Goal: Navigation & Orientation: Understand site structure

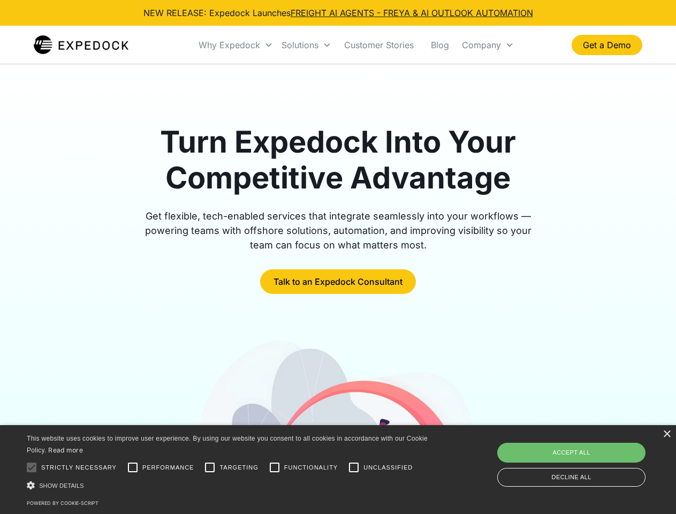
click at [236, 45] on div "Why Expedock" at bounding box center [230, 45] width 62 height 11
click at [306, 45] on div "Solutions" at bounding box center [300, 45] width 37 height 11
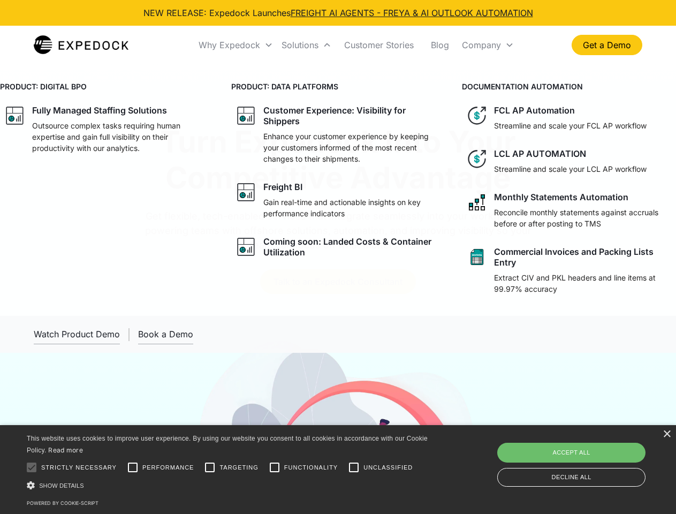
click at [488, 45] on div "Company" at bounding box center [481, 45] width 39 height 11
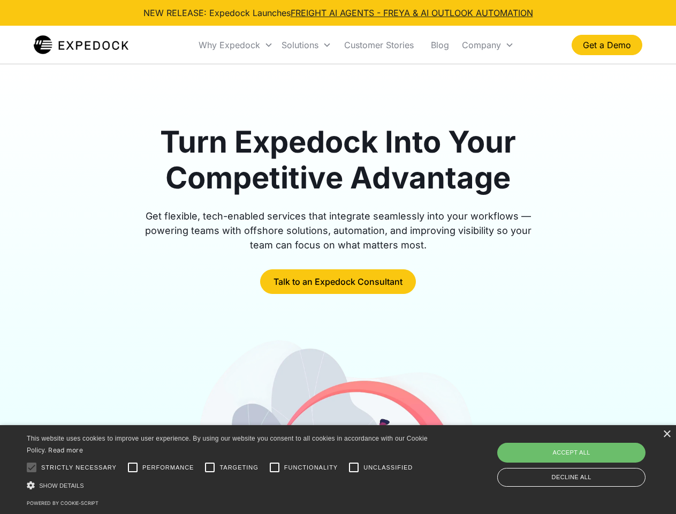
click at [32, 467] on div at bounding box center [31, 467] width 21 height 21
click at [133, 467] on input "Performance" at bounding box center [132, 467] width 21 height 21
checkbox input "true"
click at [210, 467] on input "Targeting" at bounding box center [209, 467] width 21 height 21
checkbox input "true"
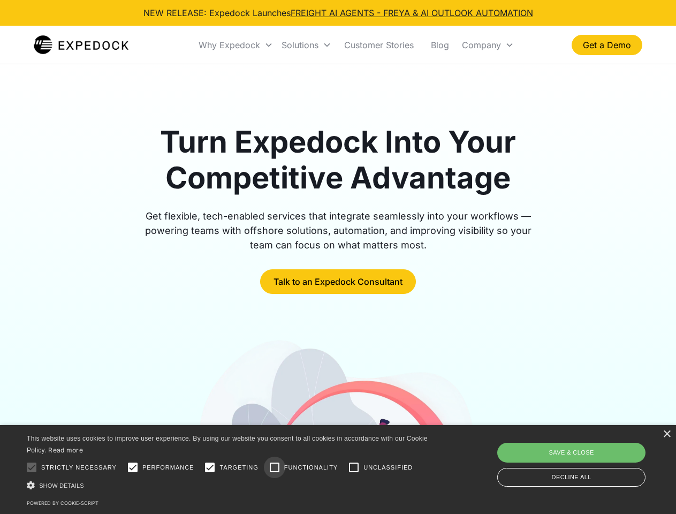
click at [275, 467] on input "Functionality" at bounding box center [274, 467] width 21 height 21
checkbox input "true"
click at [354, 467] on input "Unclassified" at bounding box center [353, 467] width 21 height 21
checkbox input "true"
click at [229, 485] on div "Show details Hide details" at bounding box center [229, 485] width 405 height 11
